Goal: Information Seeking & Learning: Learn about a topic

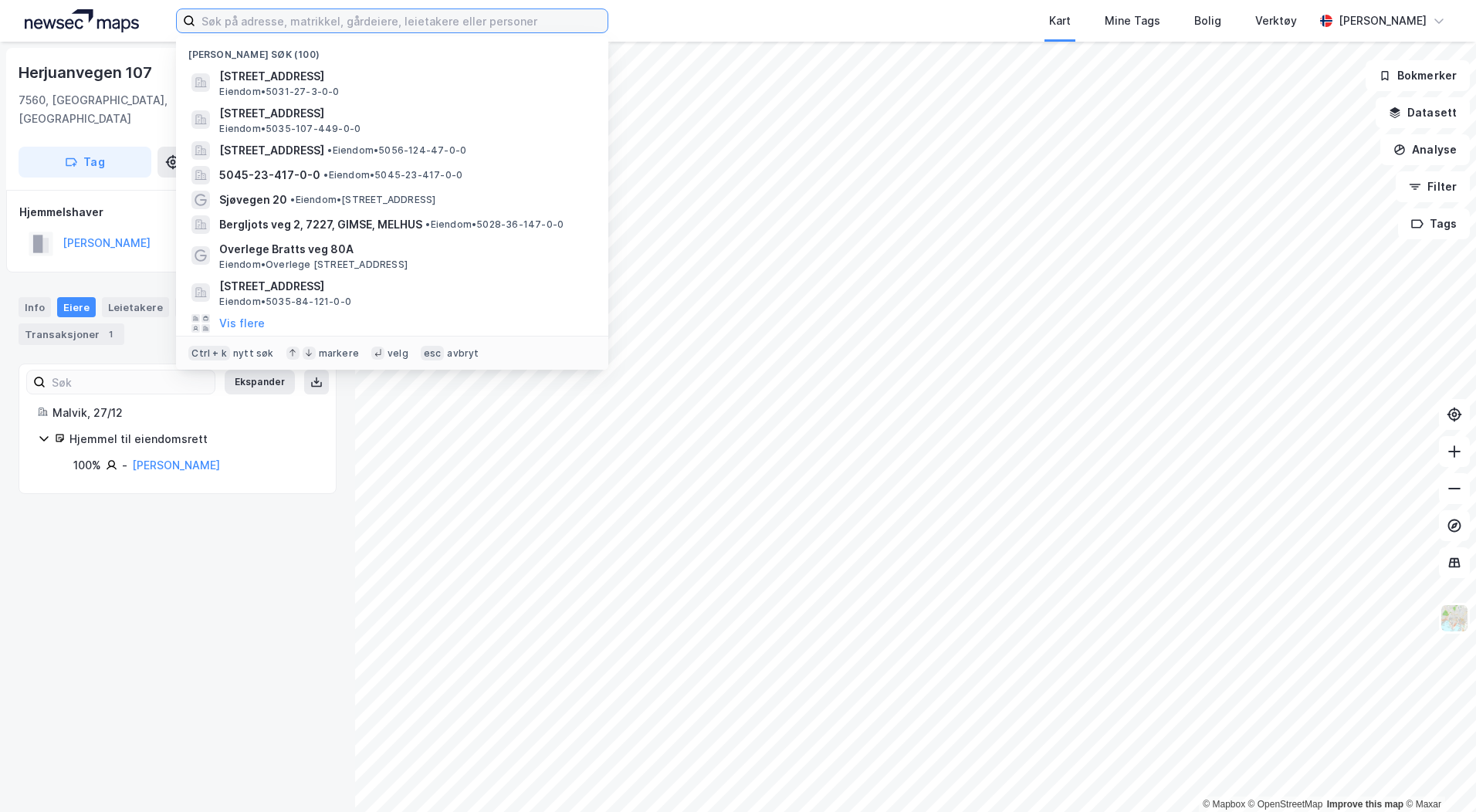
click at [324, 23] on input at bounding box center [402, 20] width 413 height 23
click at [277, 23] on input at bounding box center [402, 20] width 413 height 23
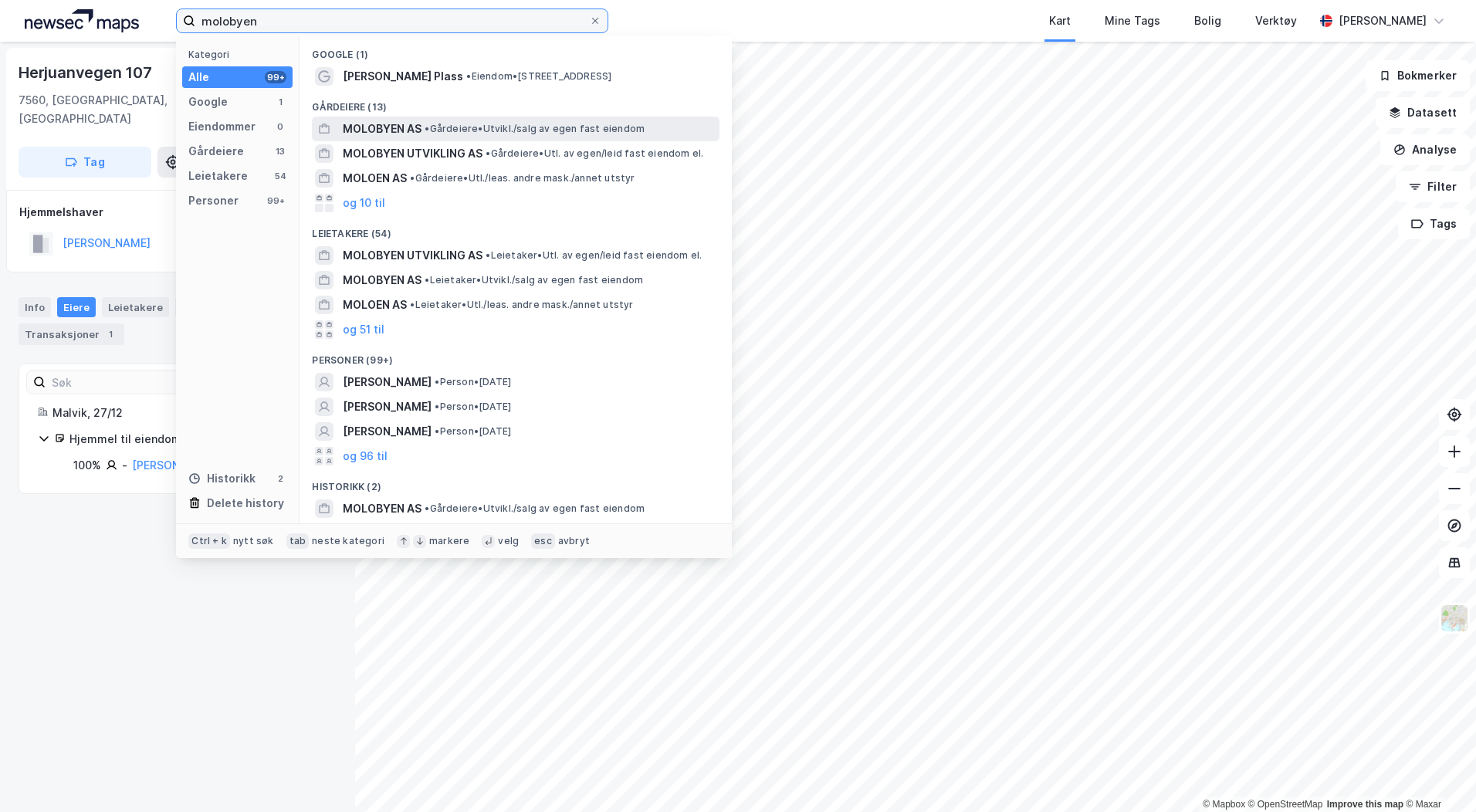
type input "molobyen"
click at [384, 129] on span "MOLOBYEN AS" at bounding box center [382, 129] width 79 height 19
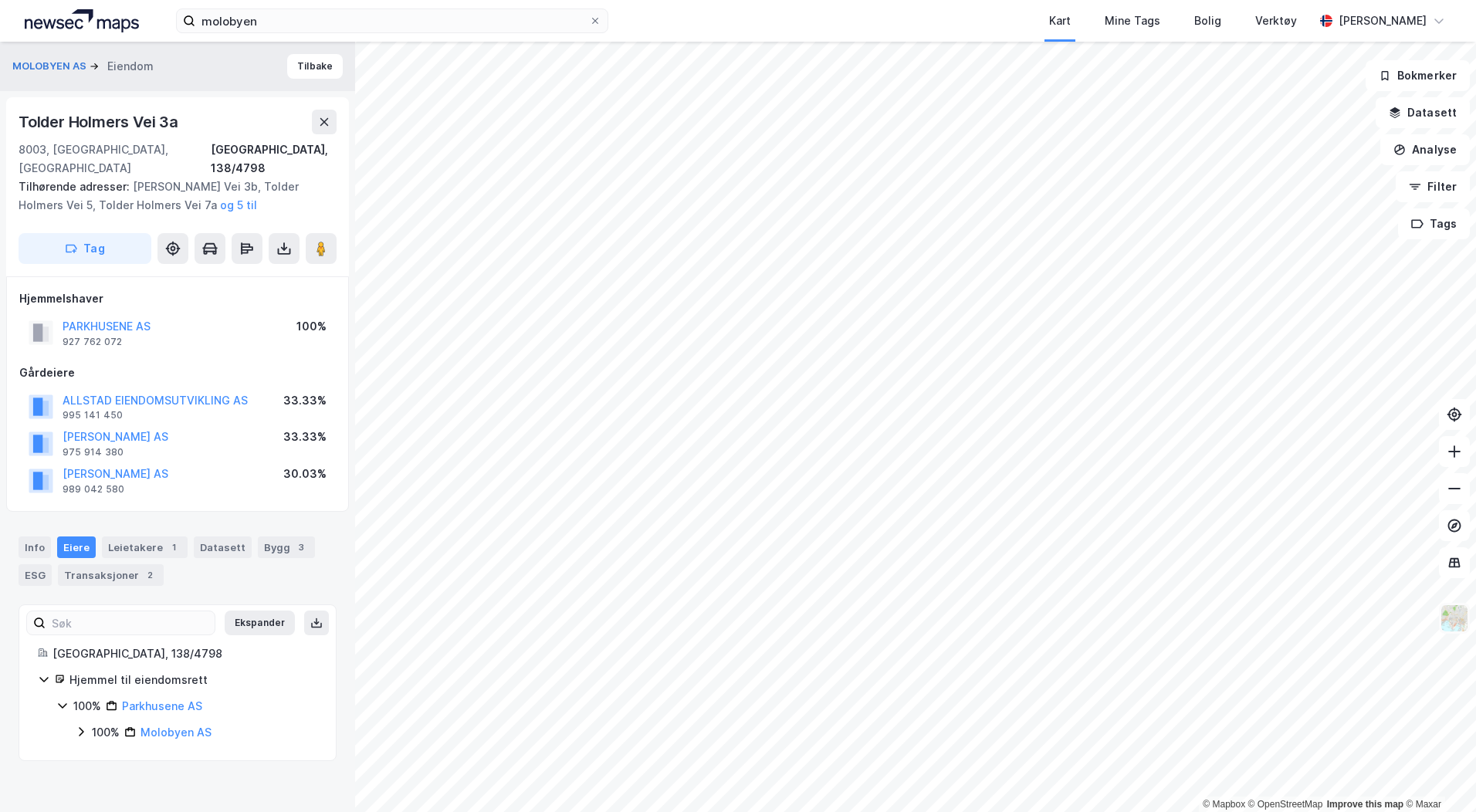
click at [1458, 617] on img at bounding box center [1453, 618] width 29 height 29
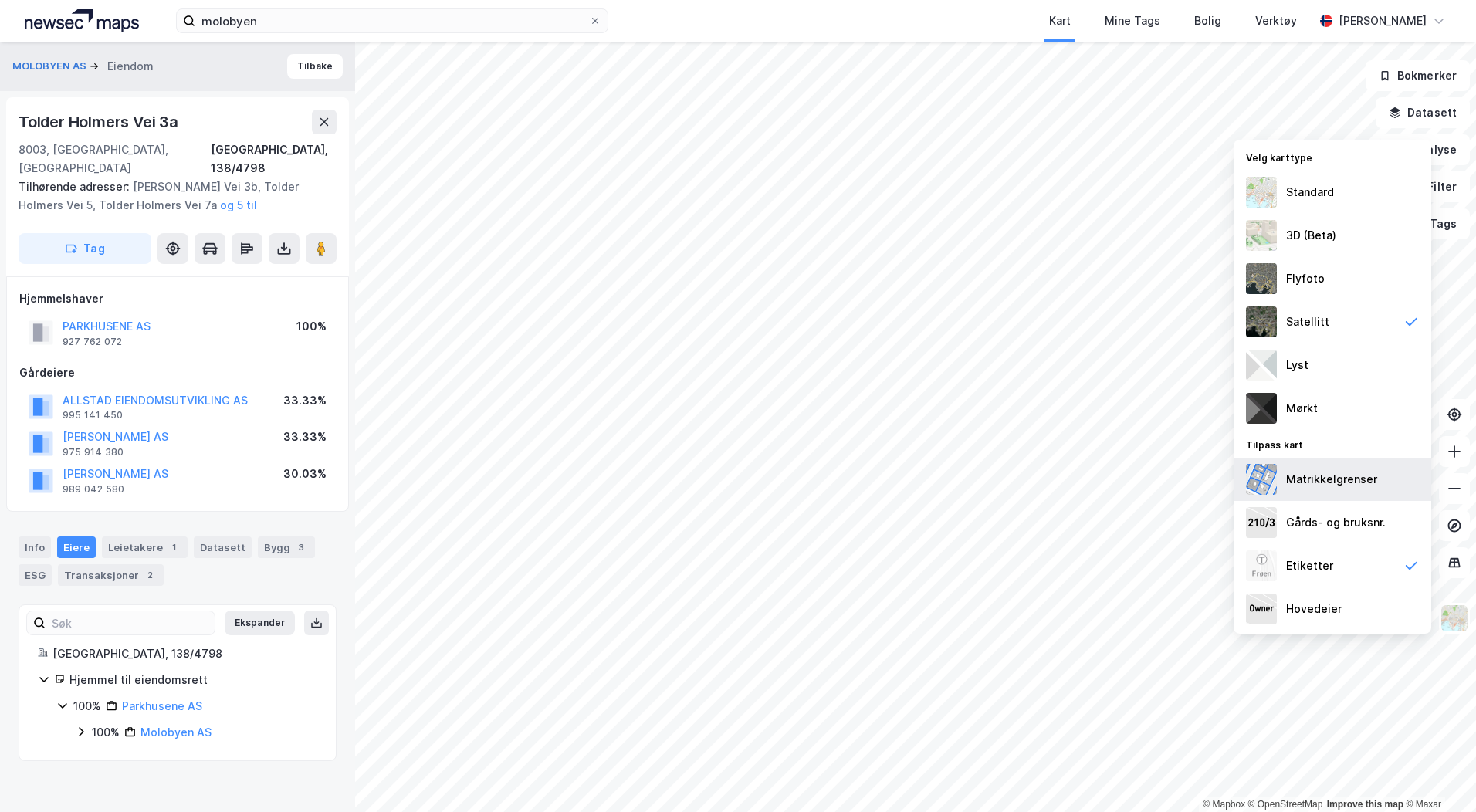
click at [1357, 488] on div "Matrikkelgrenser" at bounding box center [1332, 478] width 197 height 43
click at [1389, 532] on div "Gårds- og bruksnr." at bounding box center [1332, 522] width 197 height 43
